Goal: Book appointment/travel/reservation

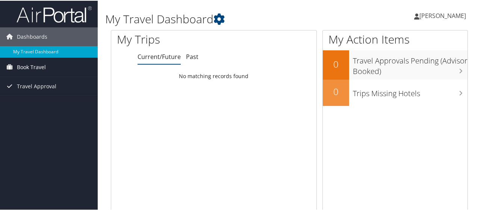
click at [34, 67] on span "Book Travel" at bounding box center [31, 66] width 29 height 19
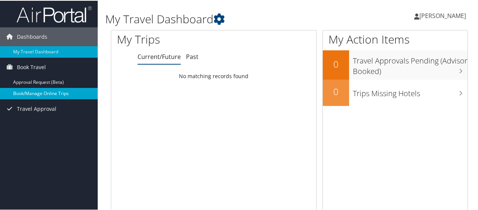
click at [41, 95] on link "Book/Manage Online Trips" at bounding box center [49, 92] width 98 height 11
